Goal: Information Seeking & Learning: Learn about a topic

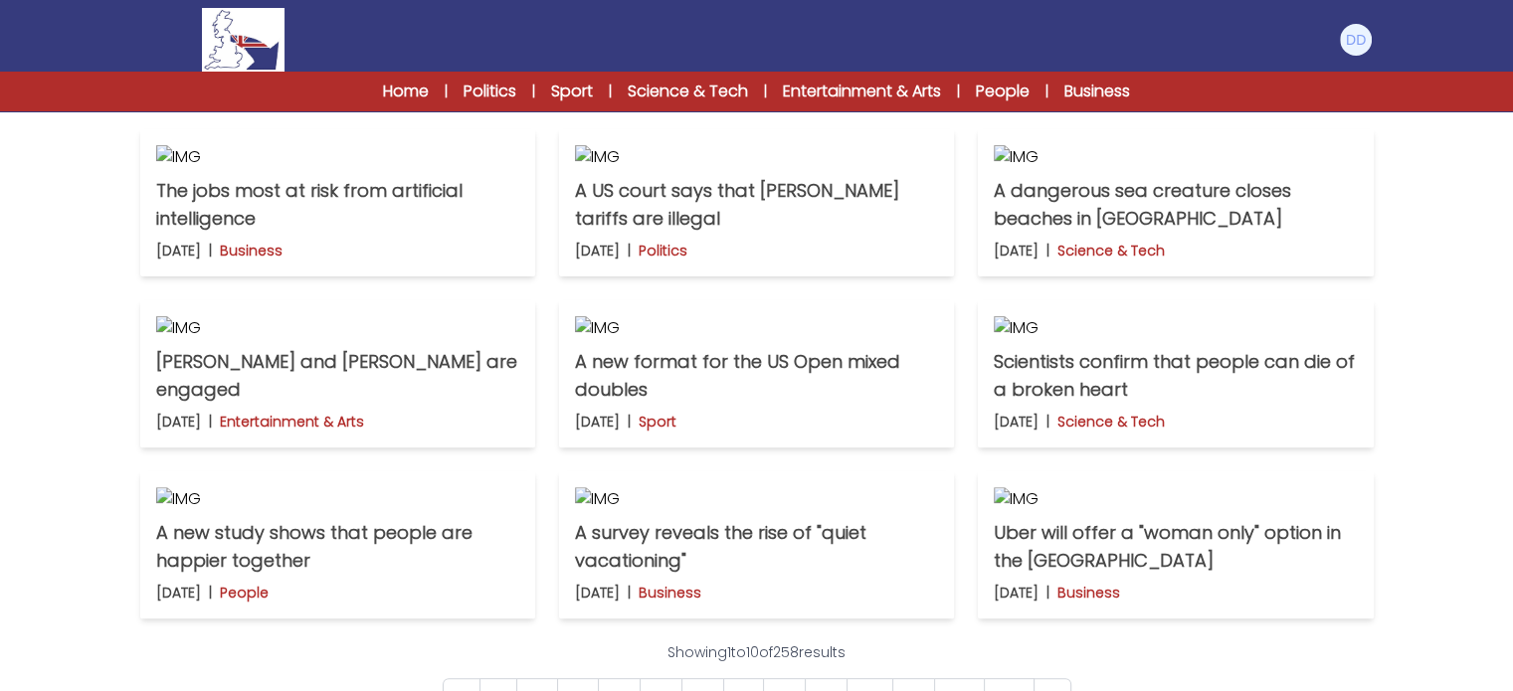
scroll to position [489, 0]
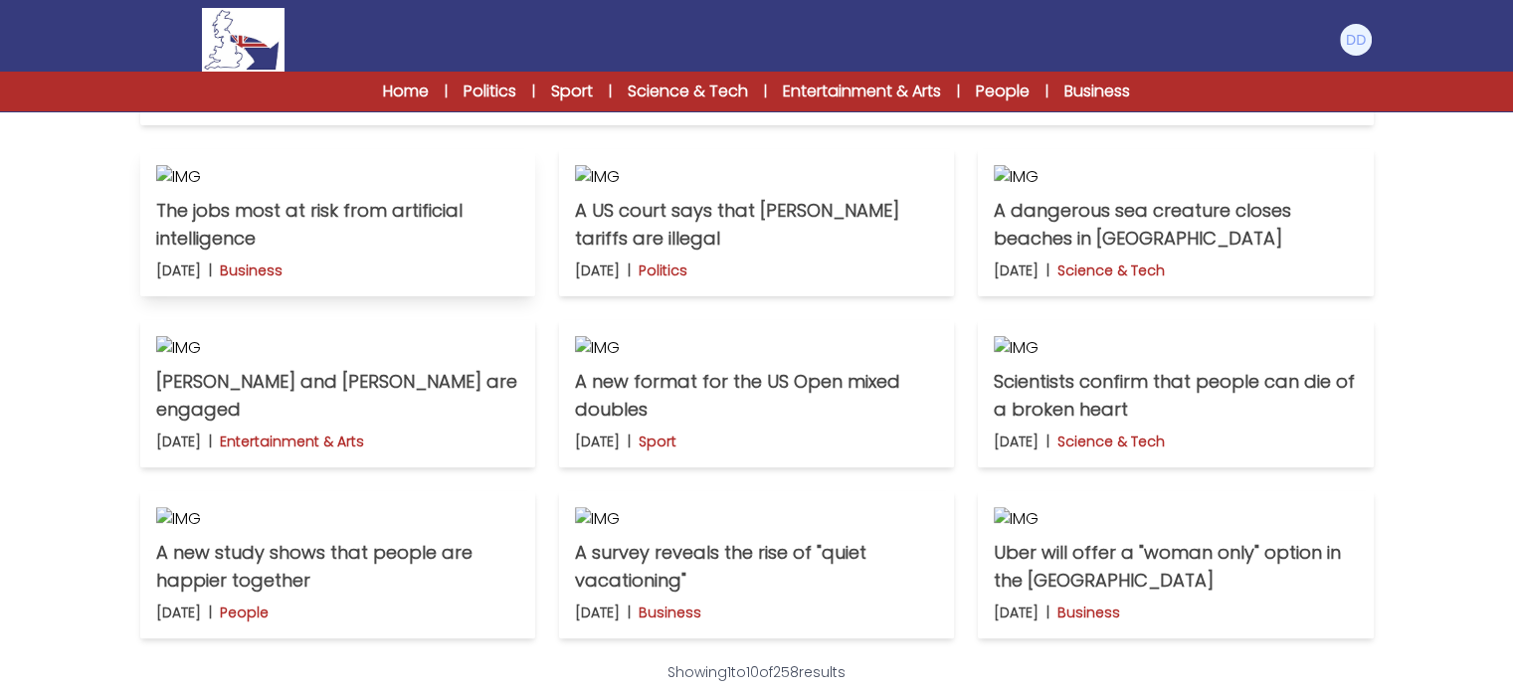
click at [329, 253] on p "The jobs most at risk from artificial intelligence" at bounding box center [337, 225] width 363 height 56
